Goal: Task Accomplishment & Management: Manage account settings

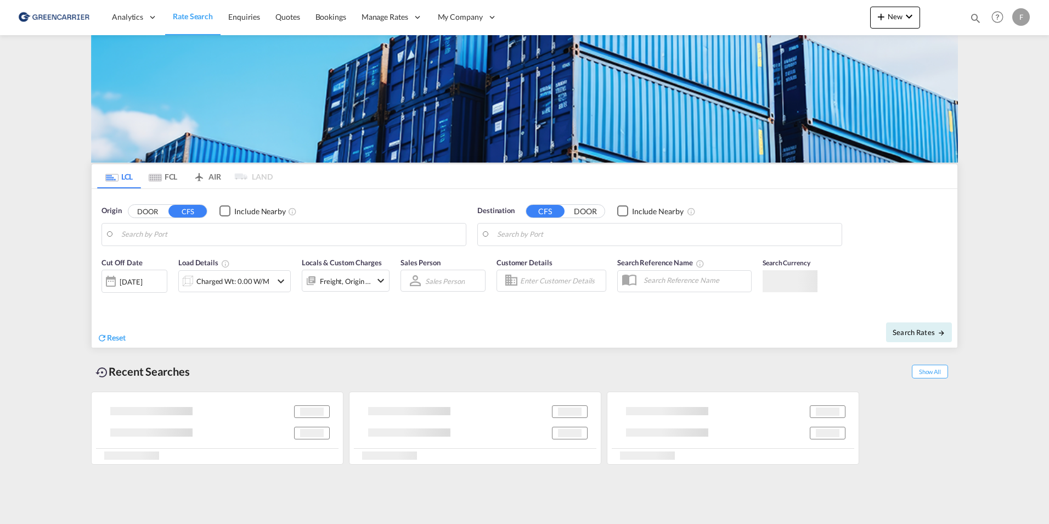
type input "[GEOGRAPHIC_DATA], [GEOGRAPHIC_DATA]"
type input "[US_STATE], [GEOGRAPHIC_DATA], USNYC"
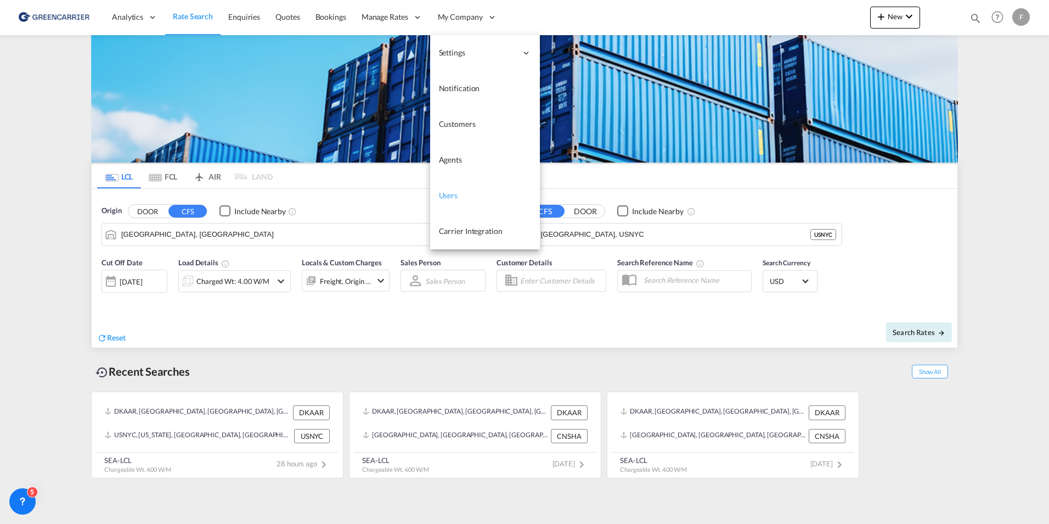
click at [442, 198] on span "Users" at bounding box center [448, 194] width 19 height 9
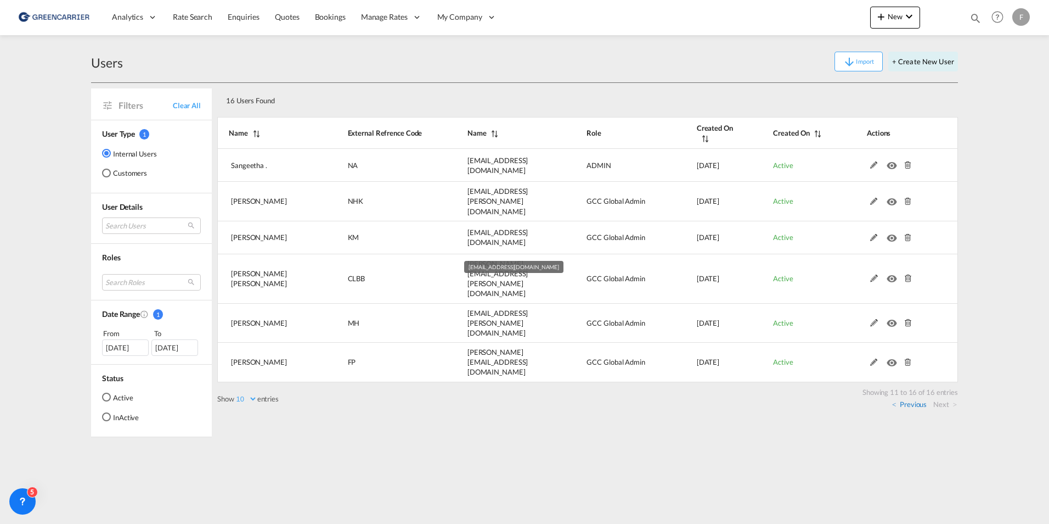
click at [912, 399] on link "Previous" at bounding box center [909, 404] width 35 height 10
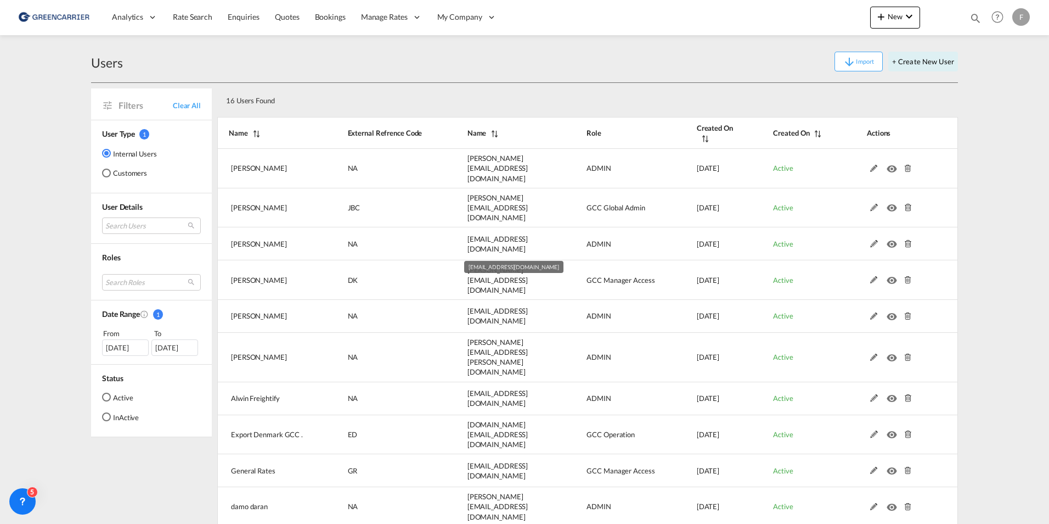
click at [136, 177] on md-radio-button "Customers" at bounding box center [129, 172] width 55 height 11
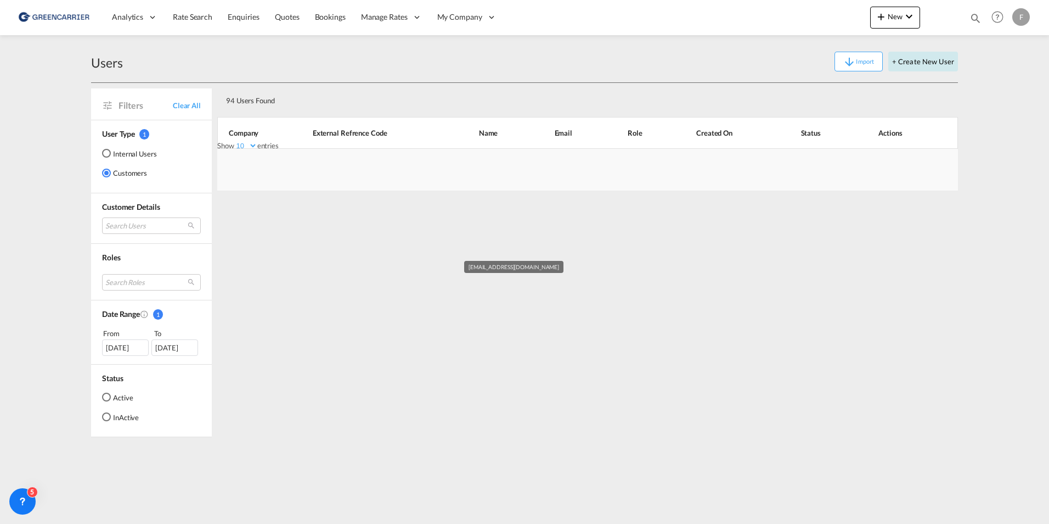
click at [941, 63] on button "+ Create New User" at bounding box center [924, 62] width 70 height 20
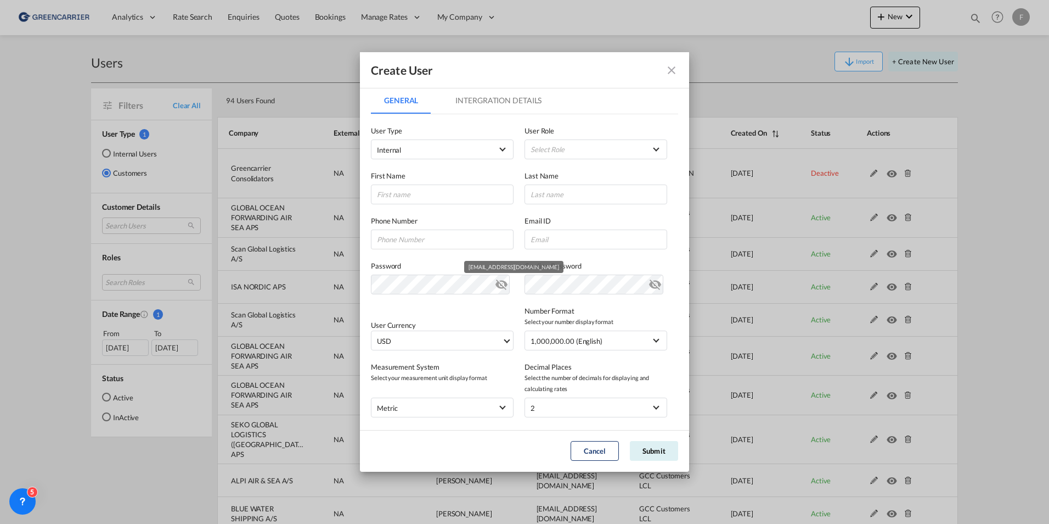
click at [672, 66] on md-icon "icon-close fg-AAA8AD" at bounding box center [671, 70] width 13 height 13
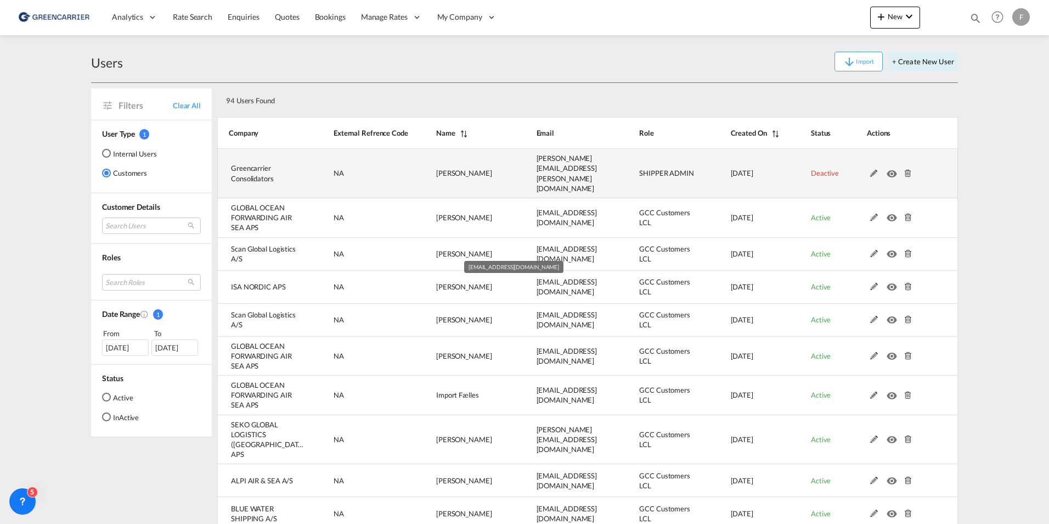
click at [872, 170] on md-icon at bounding box center [874, 174] width 14 height 8
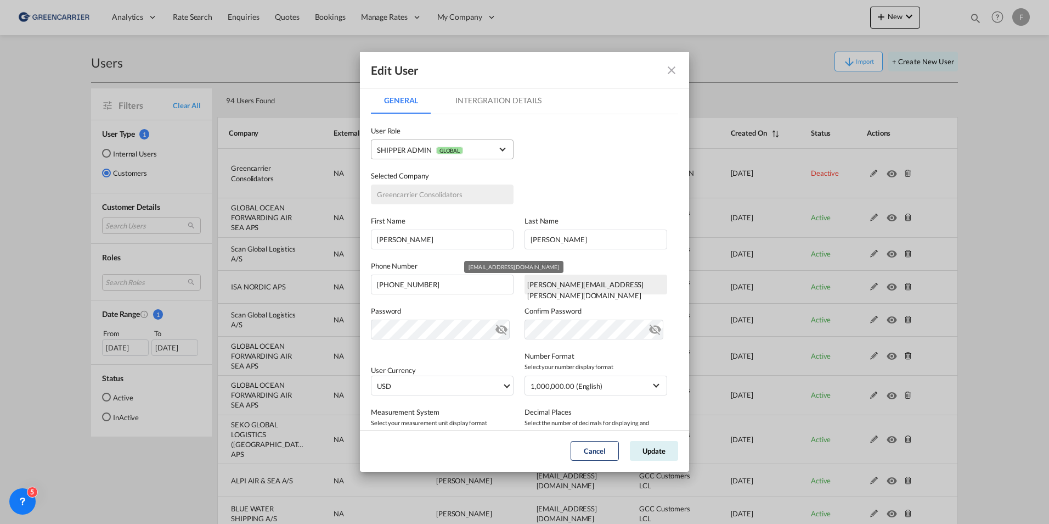
click at [493, 145] on md-select-value "SHIPPER ADMIN GLOBAL" at bounding box center [442, 149] width 131 height 14
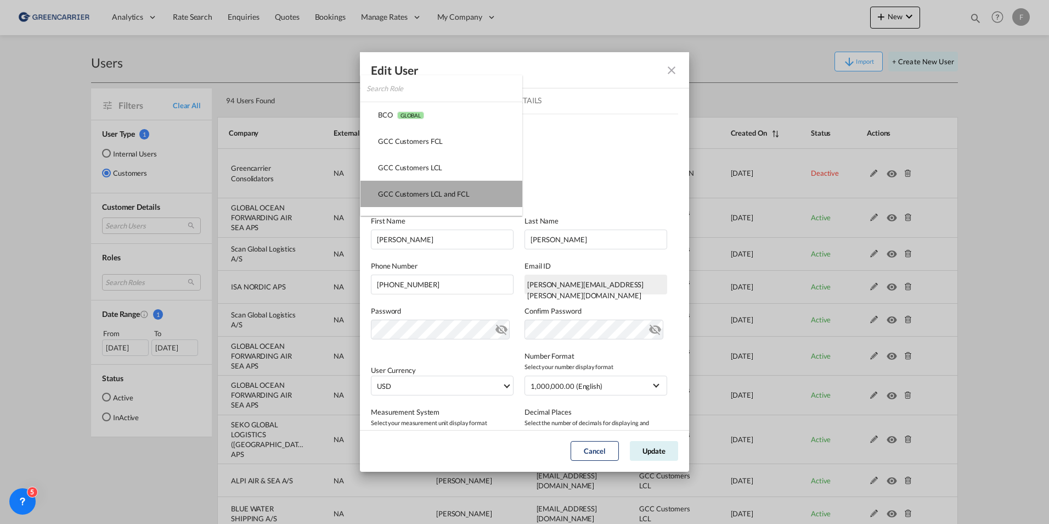
click at [472, 192] on md-option "GCC Customers LCL and FCL USER_DEFINED" at bounding box center [442, 194] width 162 height 26
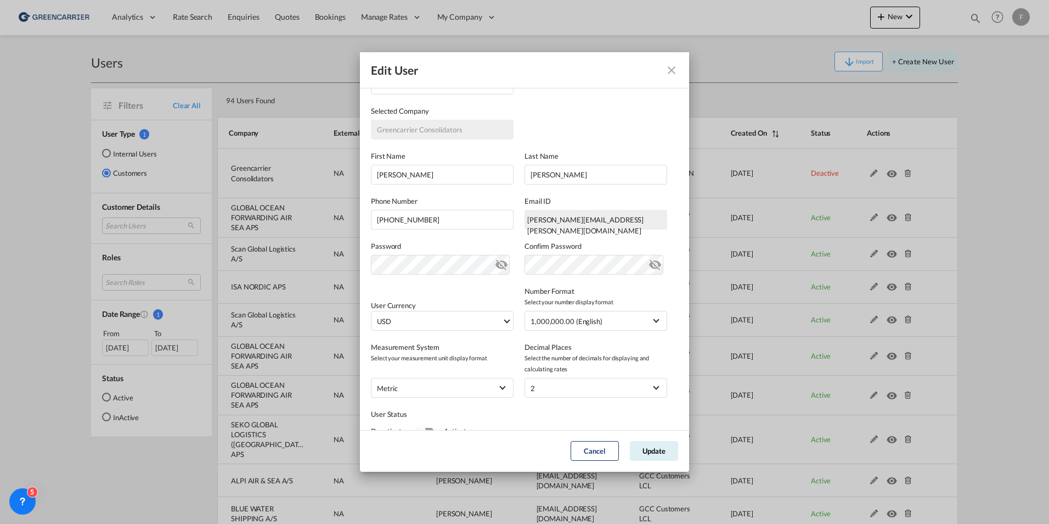
scroll to position [107, 0]
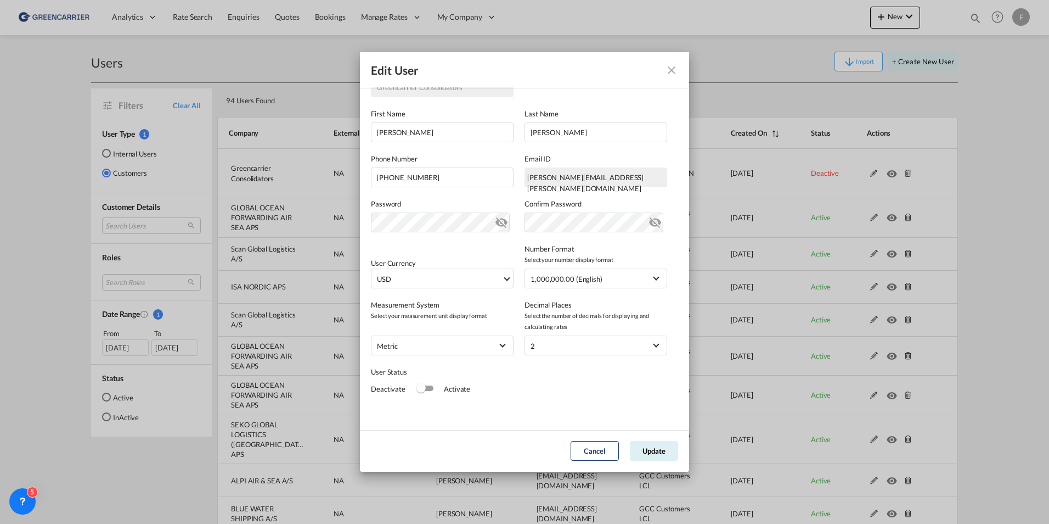
click at [426, 392] on div "Switch 1" at bounding box center [425, 388] width 16 height 13
click at [647, 451] on button "Update" at bounding box center [654, 451] width 48 height 20
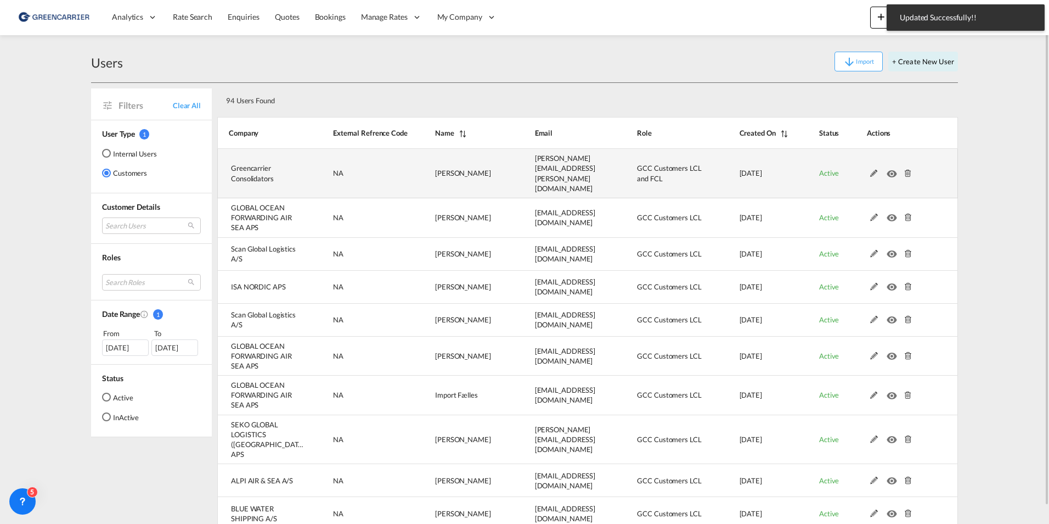
click at [873, 170] on md-icon at bounding box center [874, 174] width 14 height 8
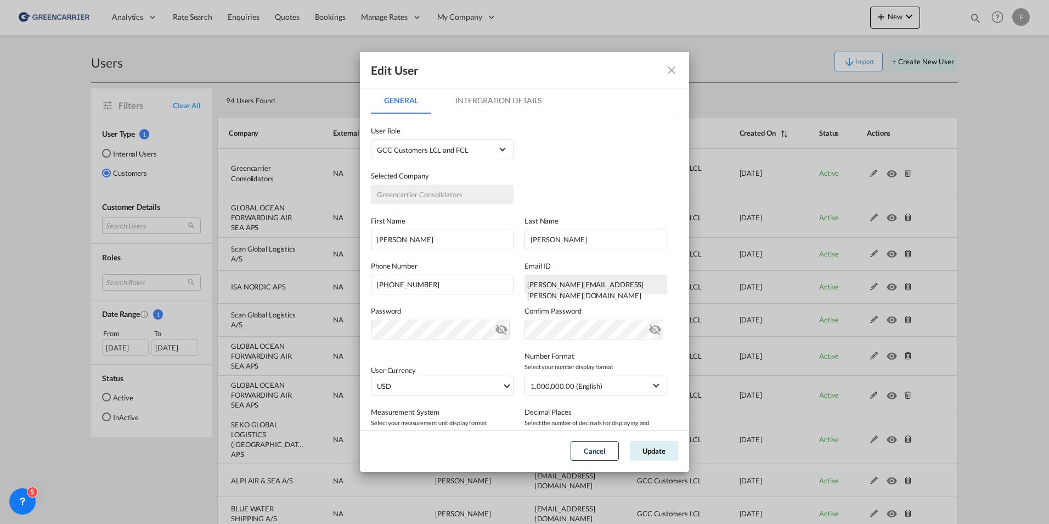
click at [678, 70] on md-icon "icon-close fg-AAA8AD" at bounding box center [671, 70] width 13 height 13
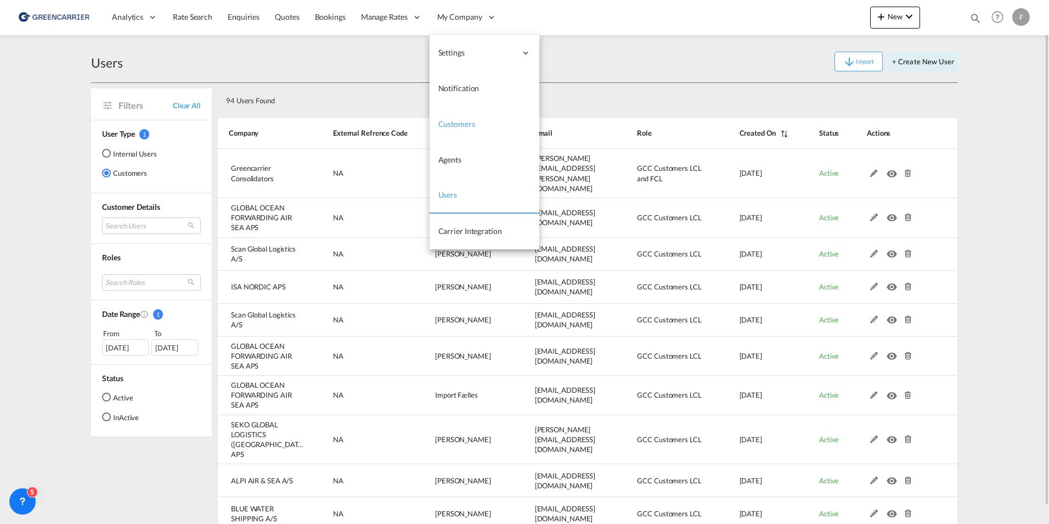
click at [452, 126] on span "Customers" at bounding box center [457, 123] width 37 height 9
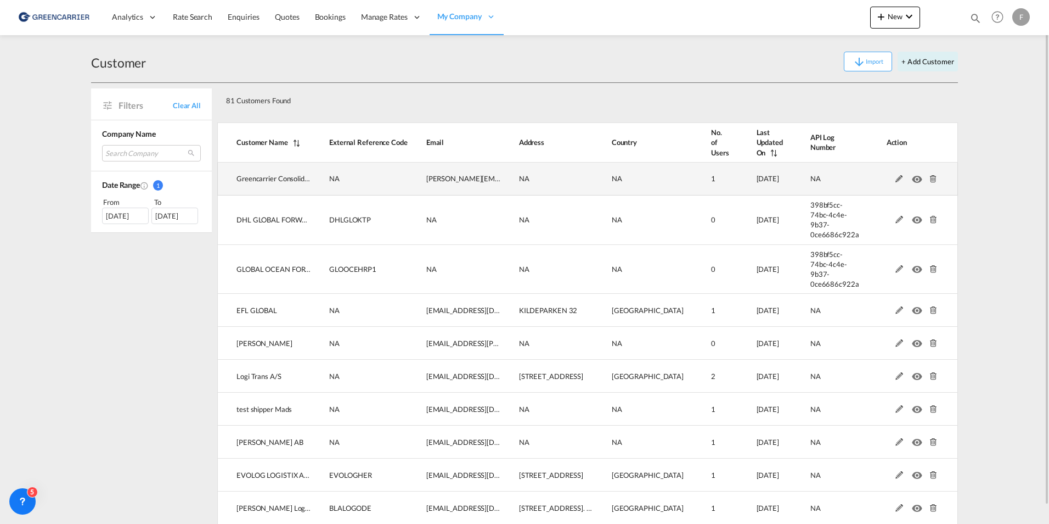
click at [892, 181] on md-icon at bounding box center [899, 179] width 14 height 8
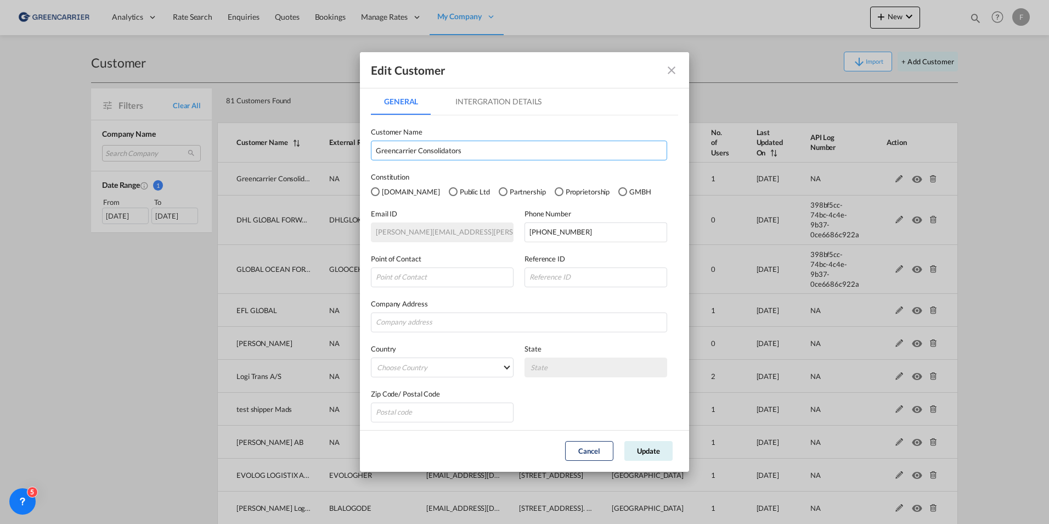
click at [496, 154] on input "Greencarrier Consolidators" at bounding box center [519, 151] width 296 height 20
type input "Greencarrier Consolidators Germany GMBH"
click at [478, 366] on md-select "Choose Country [GEOGRAPHIC_DATA] [GEOGRAPHIC_DATA] [GEOGRAPHIC_DATA] [US_STATE]…" at bounding box center [442, 364] width 143 height 20
click at [458, 333] on input "search" at bounding box center [460, 337] width 173 height 26
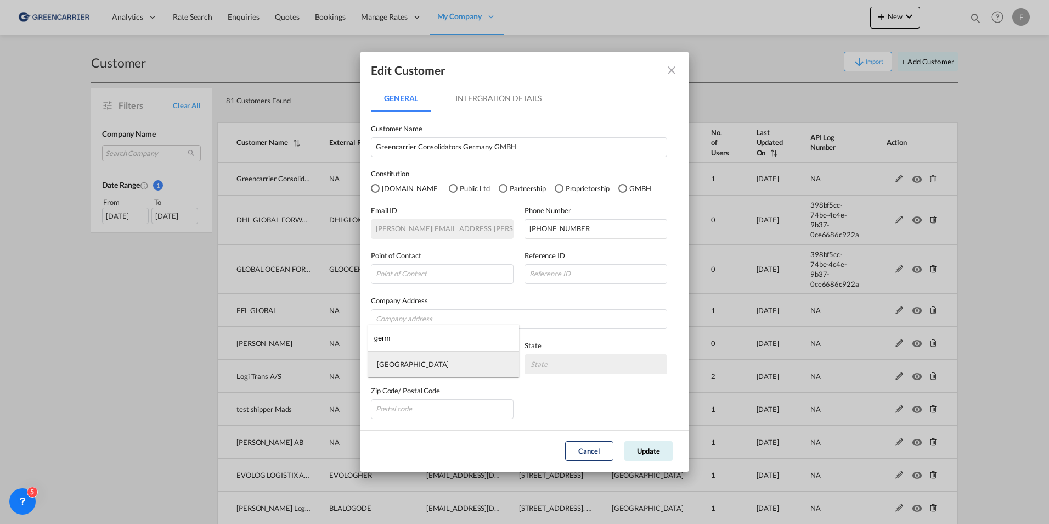
type input "germ"
click at [434, 370] on md-option "[GEOGRAPHIC_DATA]" at bounding box center [443, 364] width 151 height 26
click at [611, 363] on md-select "State [GEOGRAPHIC_DATA] [GEOGRAPHIC_DATA] [GEOGRAPHIC_DATA] [GEOGRAPHIC_DATA] […" at bounding box center [596, 364] width 143 height 20
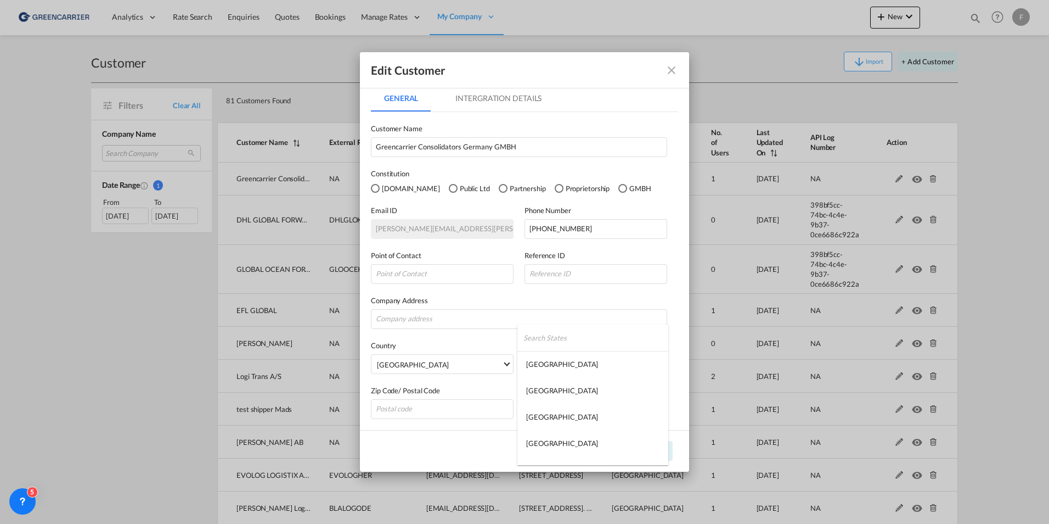
click at [576, 334] on input "search" at bounding box center [596, 337] width 145 height 26
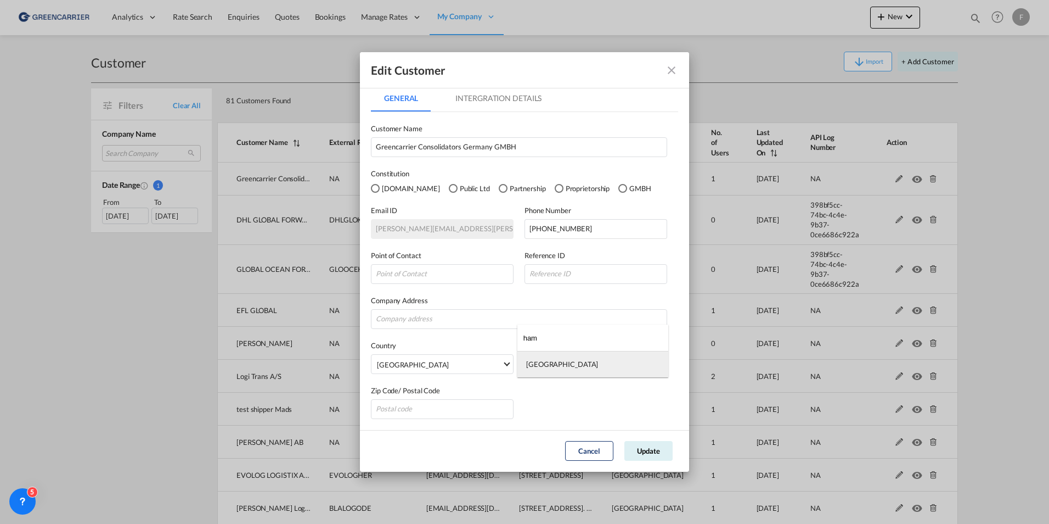
type input "ham"
click at [558, 361] on md-option "[GEOGRAPHIC_DATA]" at bounding box center [593, 364] width 151 height 26
click at [653, 452] on button "Update" at bounding box center [649, 451] width 48 height 20
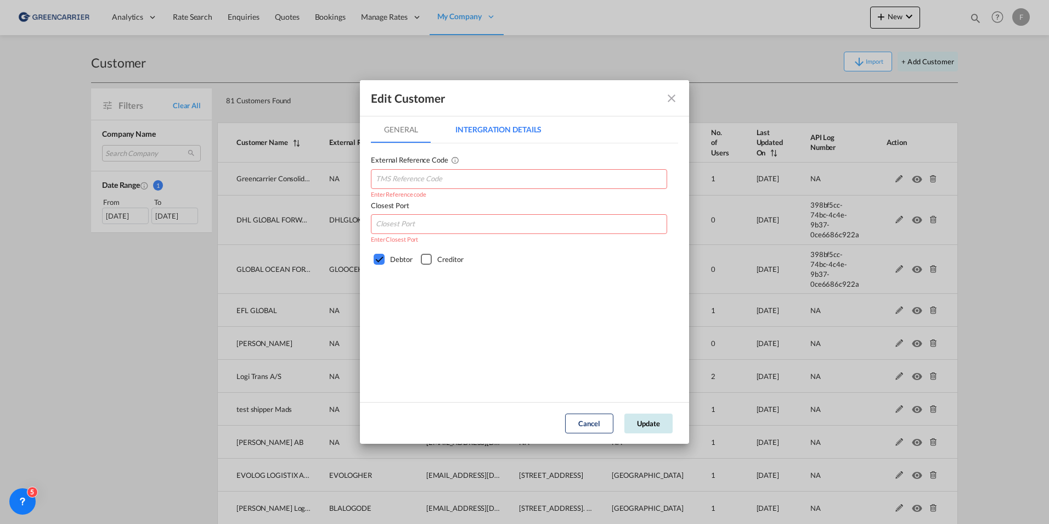
scroll to position [0, 0]
click at [463, 180] on input "GeneralIntergration Details ..." at bounding box center [519, 179] width 296 height 20
type input "GRECONHAM"
type input "DEHAM"
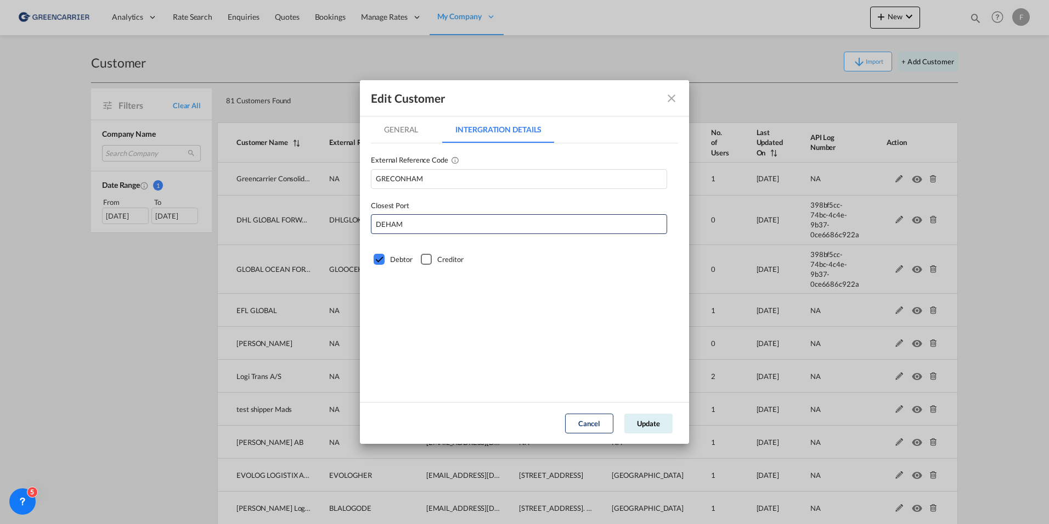
click at [438, 261] on div "Creditor" at bounding box center [450, 259] width 26 height 11
click at [377, 256] on div "Debtor" at bounding box center [379, 259] width 11 height 11
drag, startPoint x: 425, startPoint y: 261, endPoint x: 430, endPoint y: 263, distance: 5.9
click at [429, 261] on div "Creditor" at bounding box center [426, 259] width 11 height 11
click at [431, 261] on div "Creditor" at bounding box center [426, 259] width 11 height 11
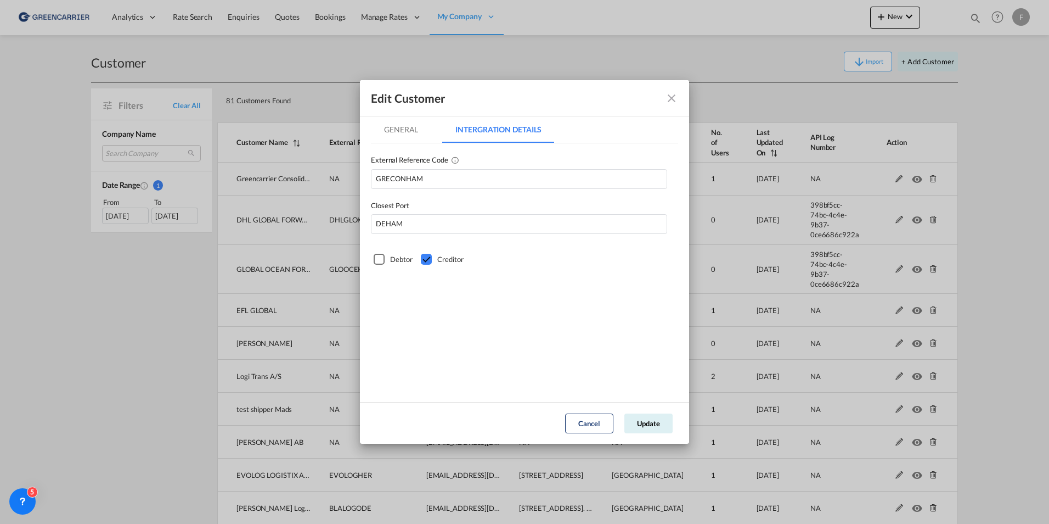
click at [385, 259] on div "Debtor" at bounding box center [379, 259] width 11 height 11
click at [652, 424] on button "Update" at bounding box center [649, 423] width 48 height 20
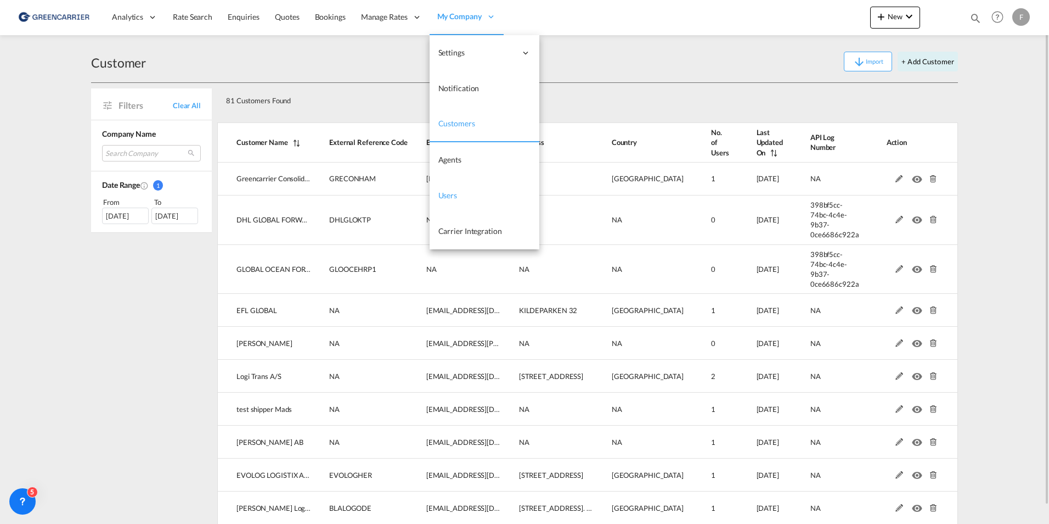
drag, startPoint x: 450, startPoint y: 198, endPoint x: 451, endPoint y: 207, distance: 9.5
click at [450, 198] on span "Users" at bounding box center [448, 194] width 19 height 9
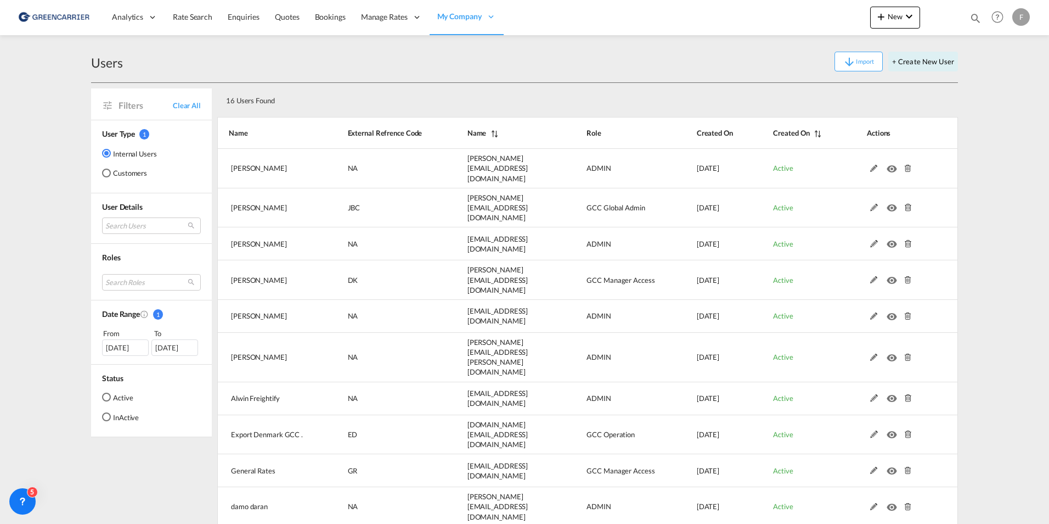
click at [138, 174] on md-radio-button "Customers" at bounding box center [129, 172] width 55 height 11
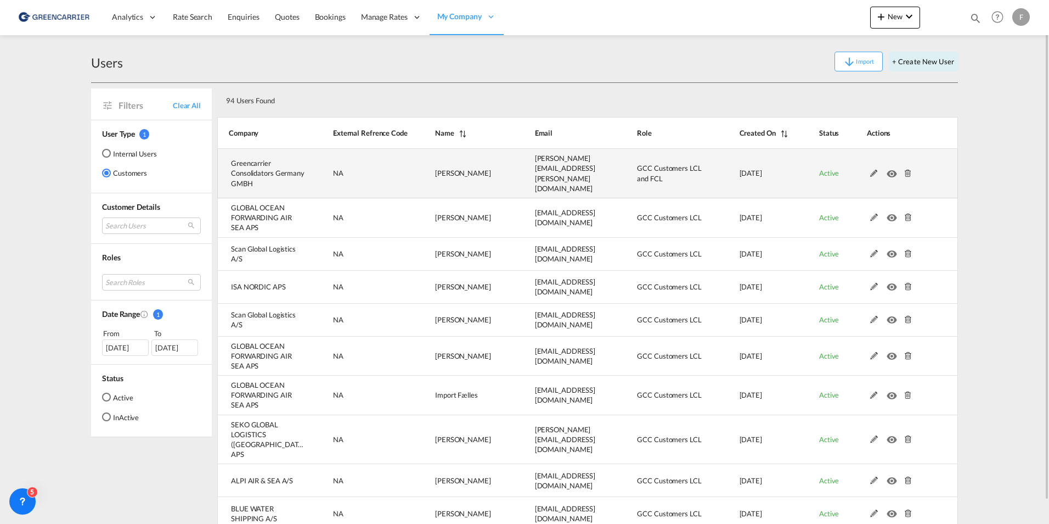
click at [875, 170] on md-icon at bounding box center [874, 174] width 14 height 8
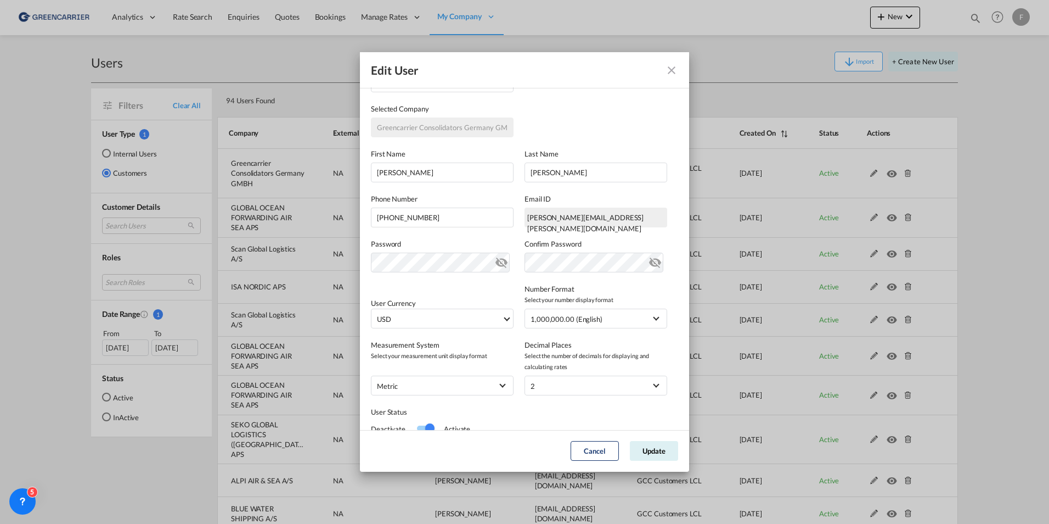
scroll to position [107, 0]
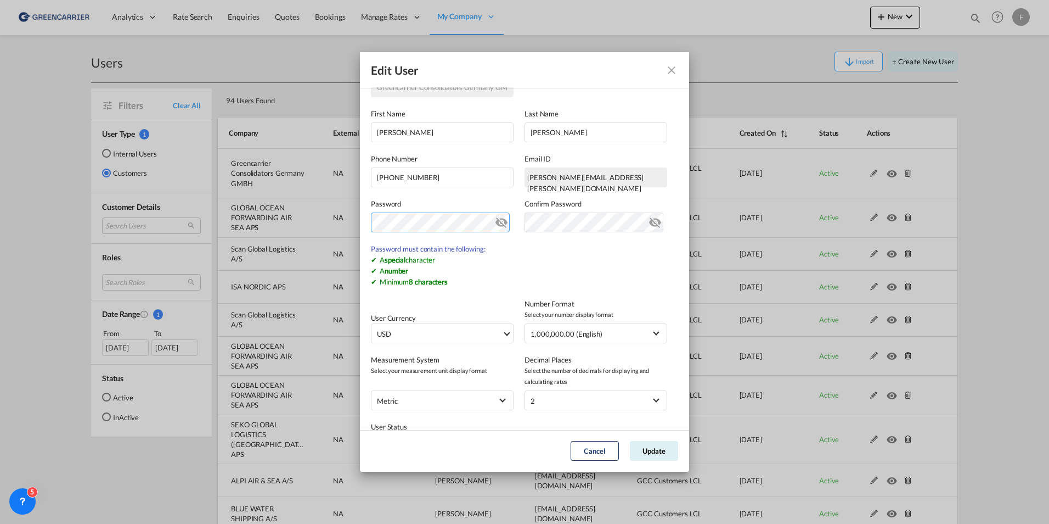
click at [343, 212] on div "Edit User General Intergration Details General Intergration Details User Type I…" at bounding box center [524, 262] width 1049 height 524
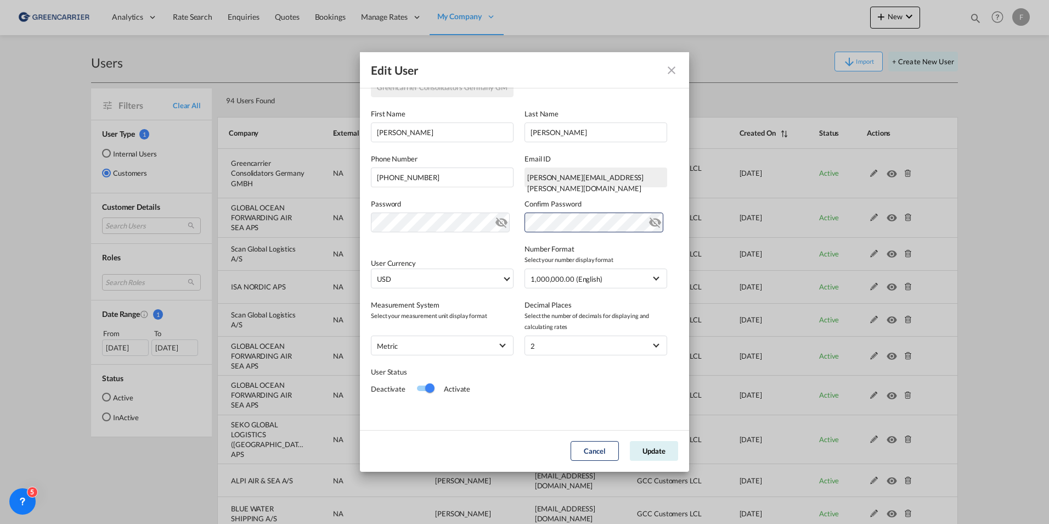
click at [490, 241] on div "User Currency USD د.إ AED [GEOGRAPHIC_DATA] Dirham Af AFN Afghan afghani Lek AL…" at bounding box center [524, 260] width 307 height 56
click at [500, 223] on md-icon "icon-eye-off" at bounding box center [501, 220] width 13 height 13
click at [499, 222] on md-icon "icon-eye-off" at bounding box center [501, 220] width 13 height 13
click at [649, 224] on md-icon "icon-eye-off" at bounding box center [655, 220] width 13 height 13
click at [305, 225] on div "Edit User General Intergration Details General Intergration Details User Type I…" at bounding box center [524, 262] width 1049 height 524
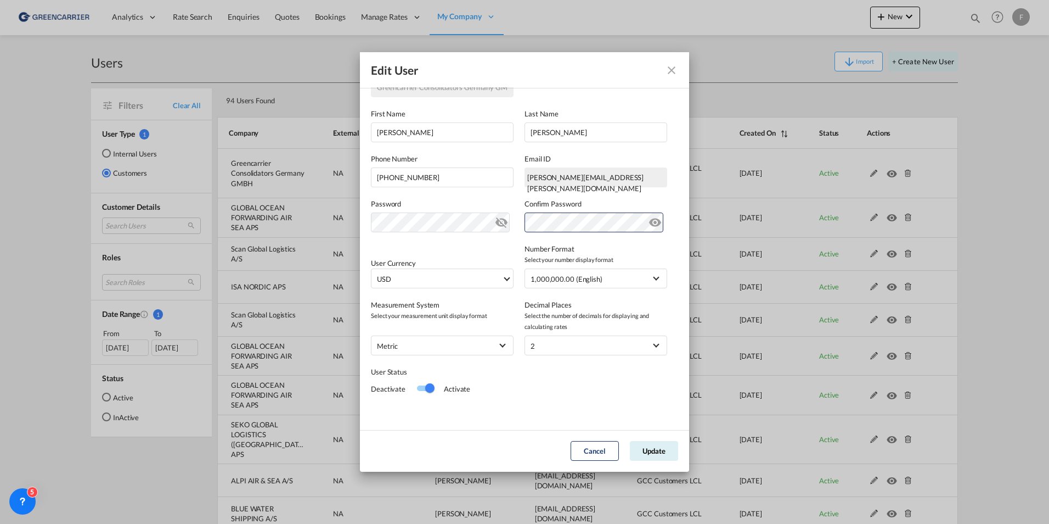
click at [429, 249] on div "User Currency USD د.إ AED [GEOGRAPHIC_DATA] Dirham Af AFN Afghan afghani Lek AL…" at bounding box center [524, 260] width 307 height 56
click at [648, 448] on button "Update" at bounding box center [654, 451] width 48 height 20
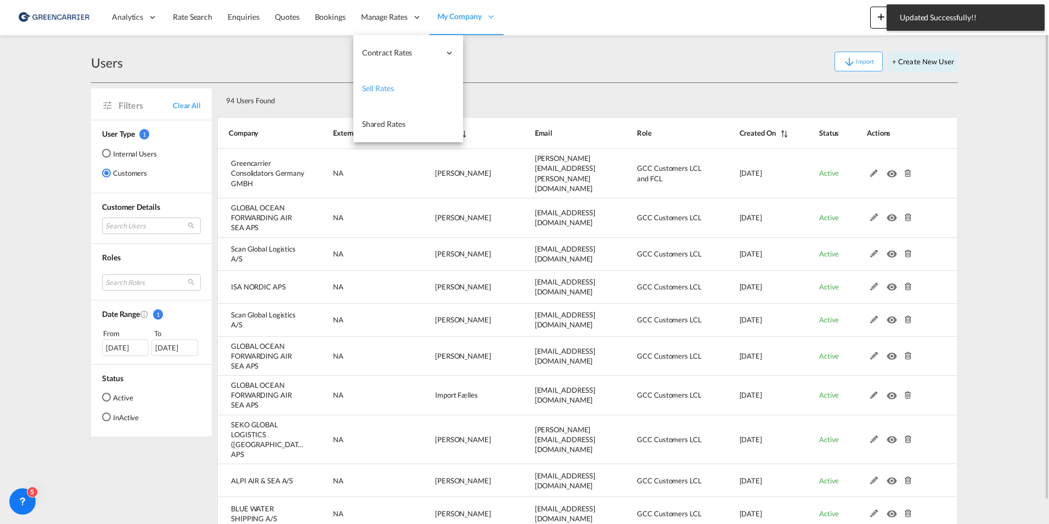
click at [386, 90] on span "Sell Rates" at bounding box center [378, 87] width 32 height 9
